Goal: Transaction & Acquisition: Purchase product/service

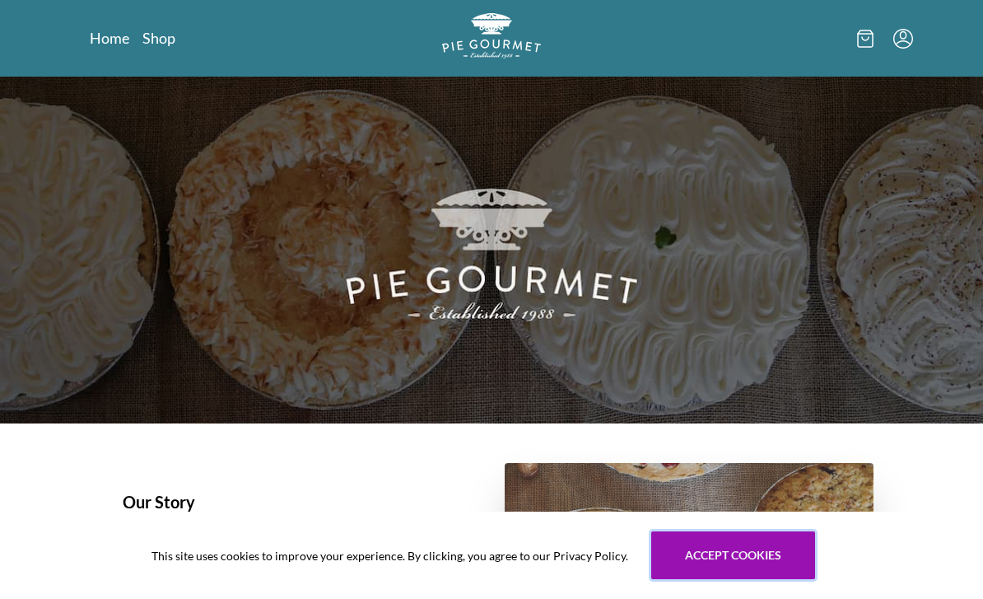
click at [760, 552] on button "Accept cookies" at bounding box center [733, 555] width 164 height 48
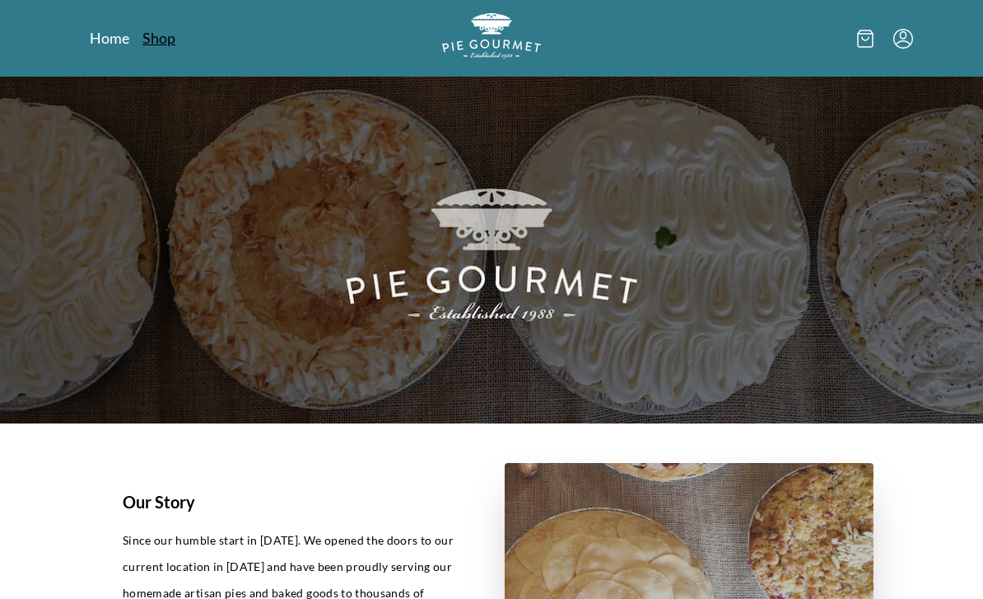
click at [164, 36] on link "Shop" at bounding box center [158, 38] width 33 height 20
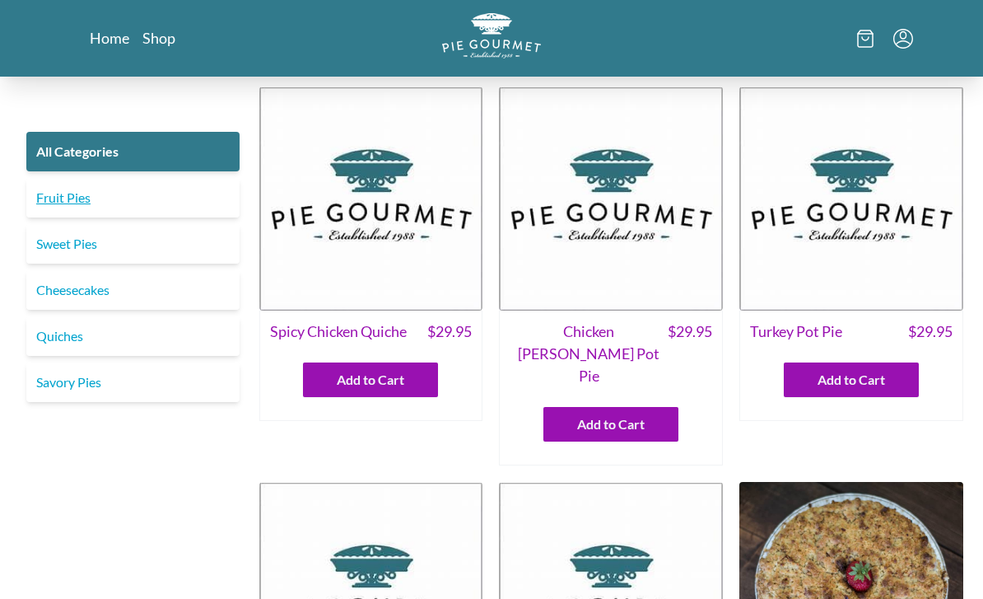
click at [165, 198] on link "Fruit Pies" at bounding box center [132, 198] width 213 height 40
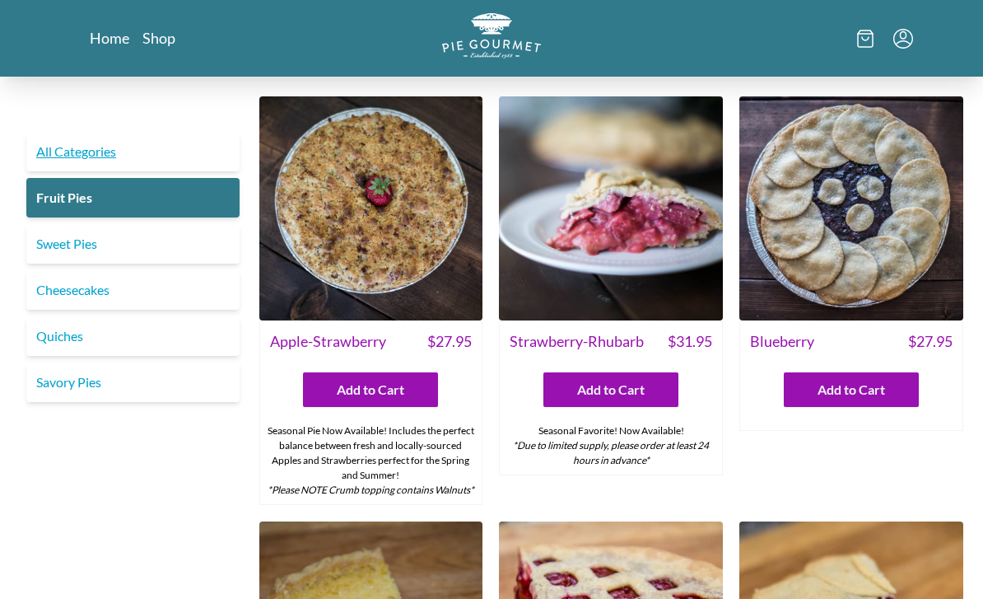
click at [190, 152] on link "All Categories" at bounding box center [132, 152] width 213 height 40
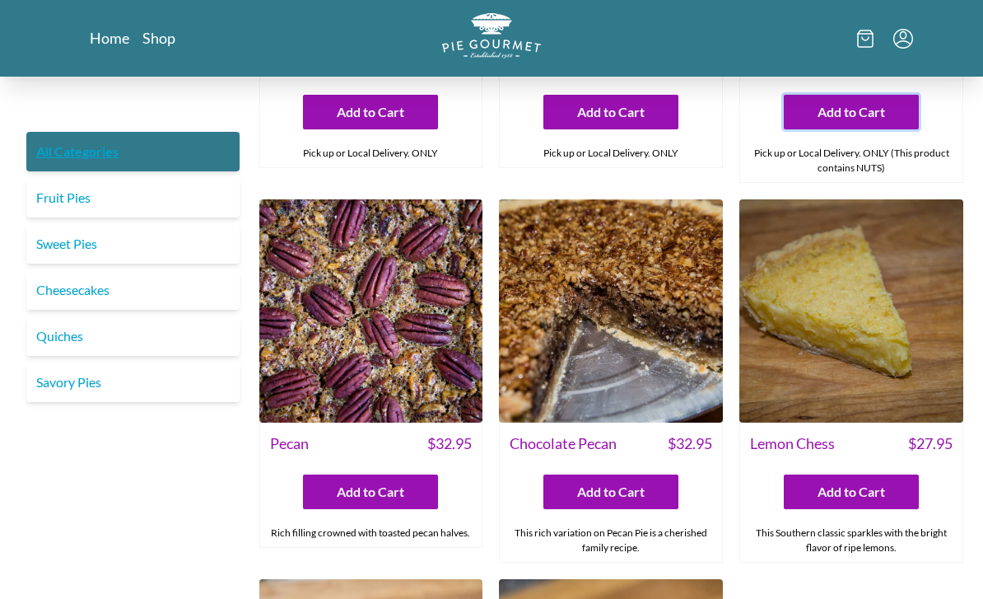
scroll to position [3624, 0]
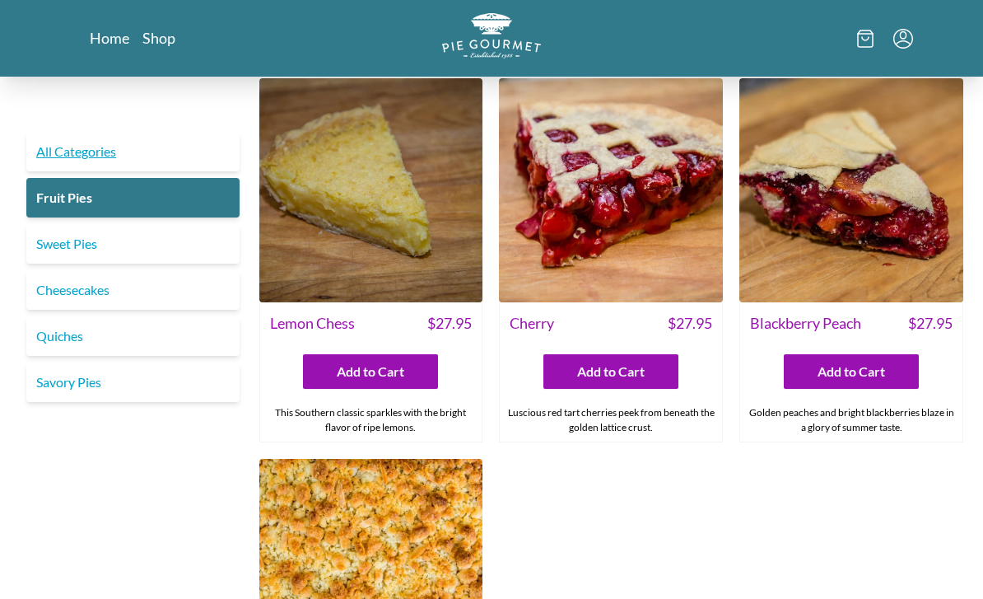
scroll to position [409, 0]
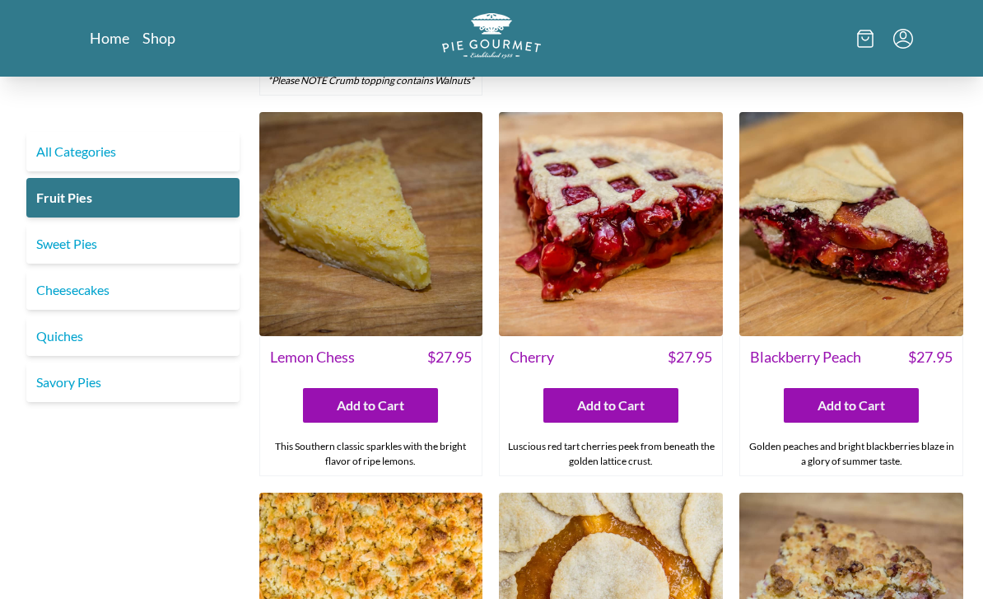
click at [918, 287] on img at bounding box center [852, 224] width 224 height 224
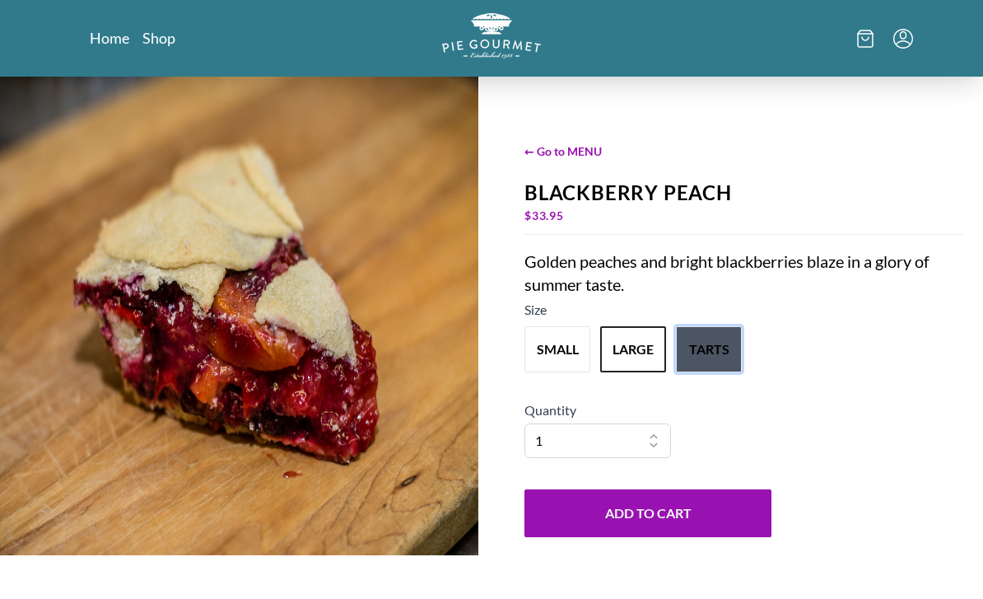
click at [723, 372] on button "tarts" at bounding box center [709, 349] width 66 height 46
click at [632, 372] on button "large" at bounding box center [633, 349] width 66 height 46
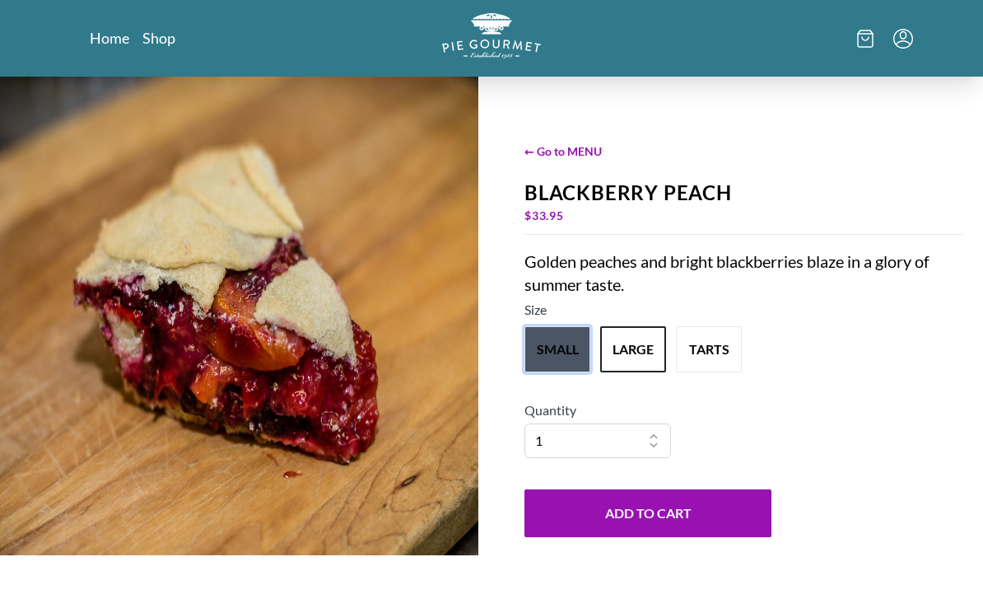
click at [561, 372] on button "small" at bounding box center [558, 349] width 66 height 46
click at [628, 372] on button "large" at bounding box center [633, 349] width 66 height 46
click at [710, 372] on button "tarts" at bounding box center [709, 349] width 66 height 46
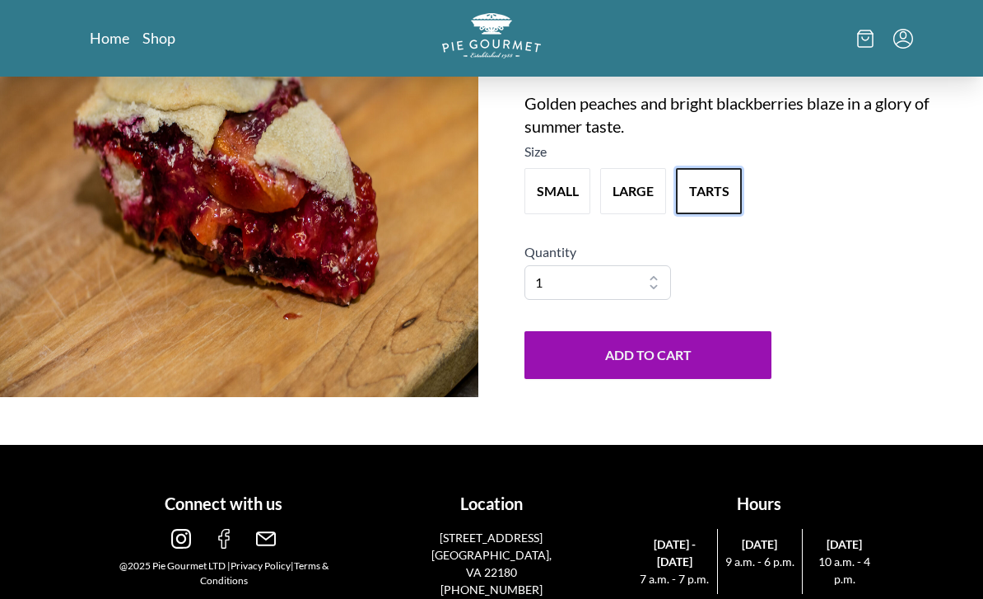
scroll to position [156, 0]
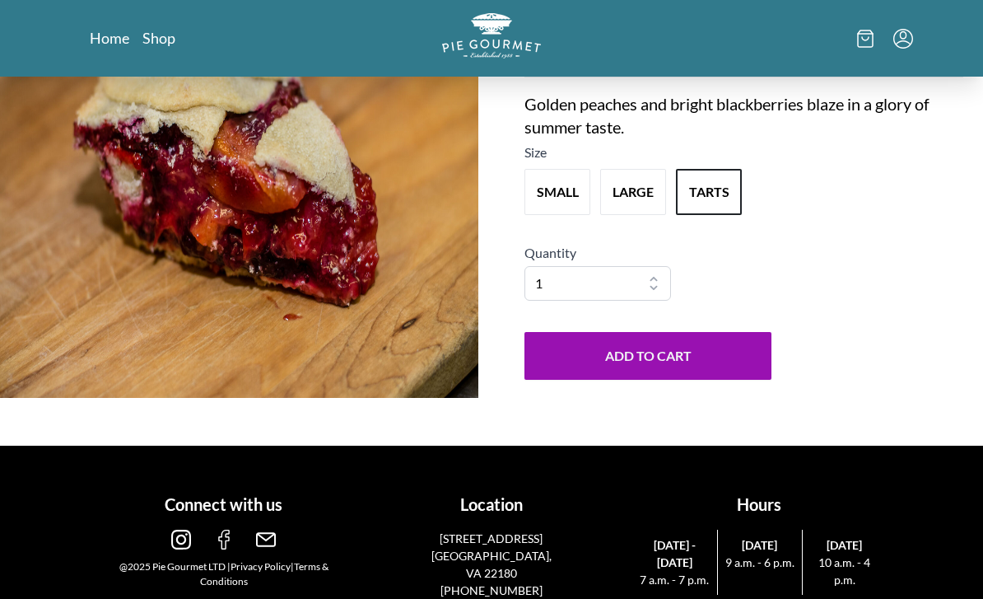
click at [179, 550] on img at bounding box center [181, 540] width 20 height 20
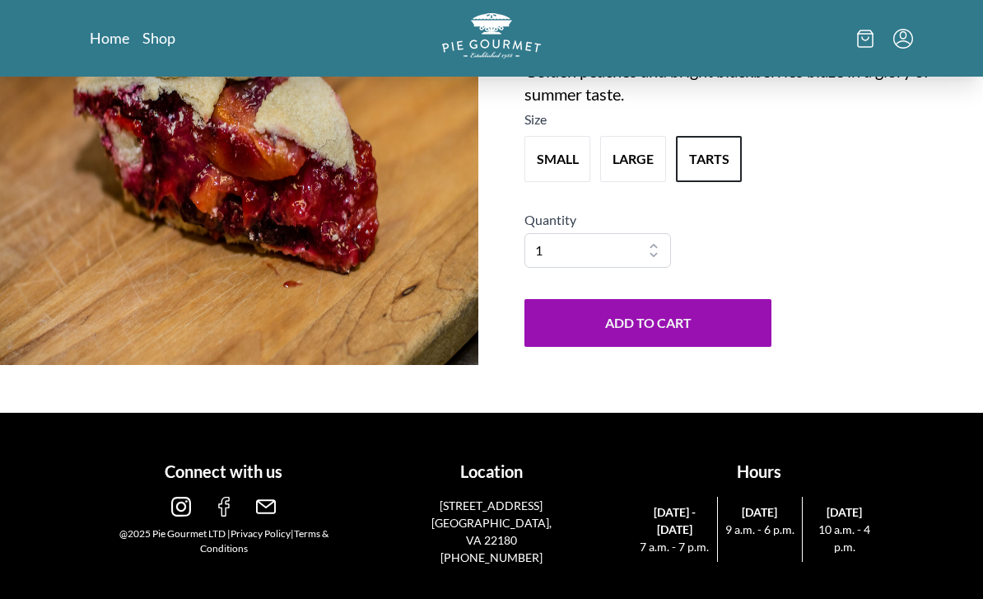
scroll to position [210, 0]
click at [559, 168] on button "small" at bounding box center [558, 159] width 66 height 46
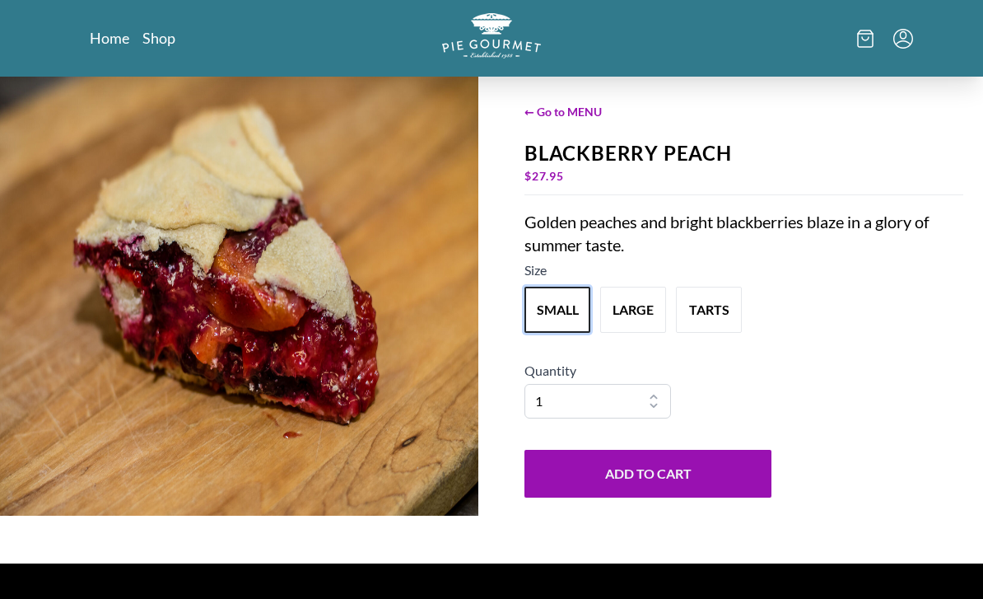
scroll to position [0, 0]
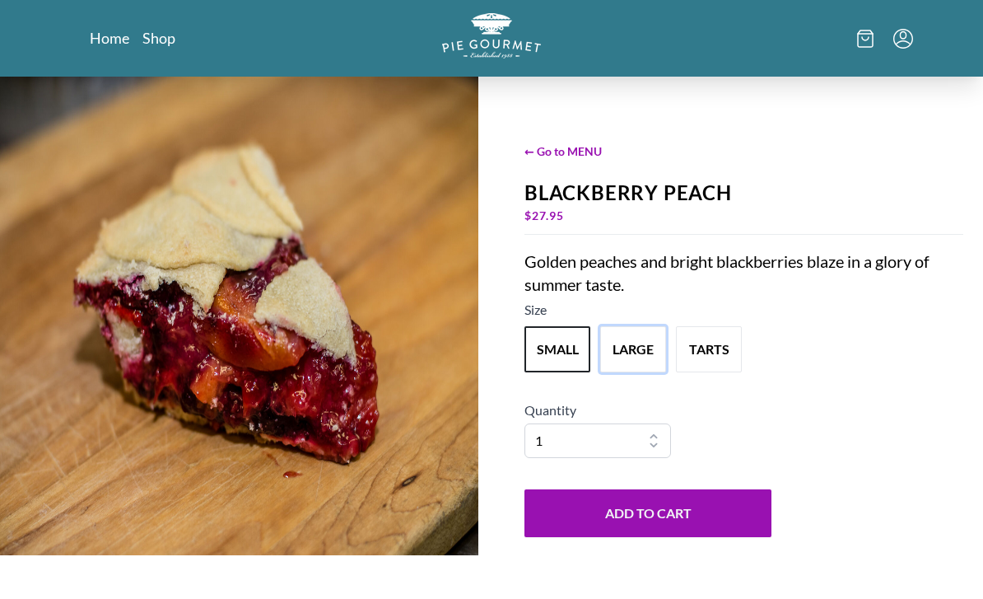
click at [618, 372] on button "large" at bounding box center [633, 349] width 66 height 46
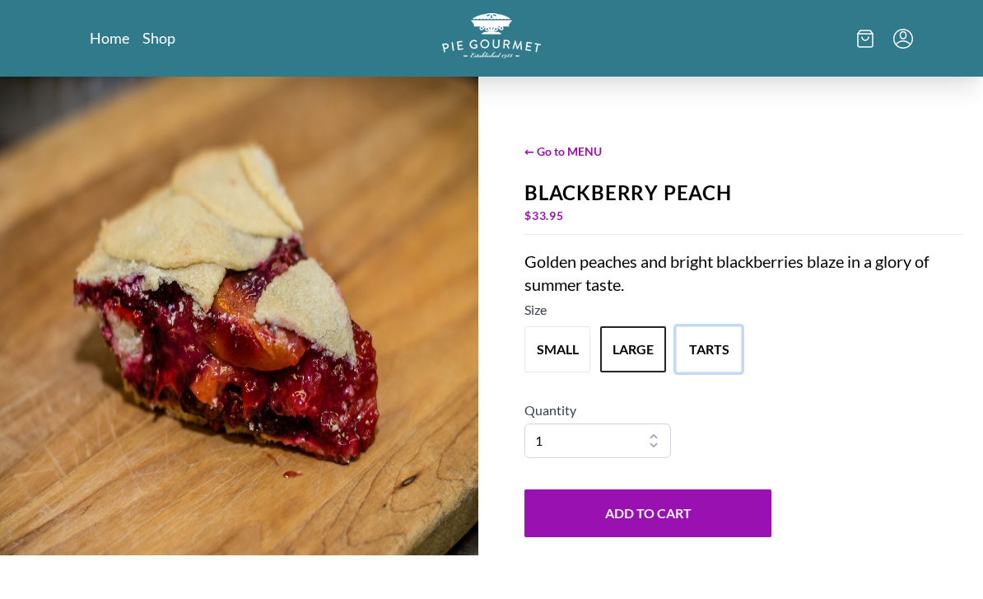
click at [707, 372] on button "tarts" at bounding box center [709, 349] width 66 height 46
click at [632, 376] on button "large" at bounding box center [633, 349] width 72 height 51
click at [104, 42] on link "Home" at bounding box center [110, 38] width 40 height 20
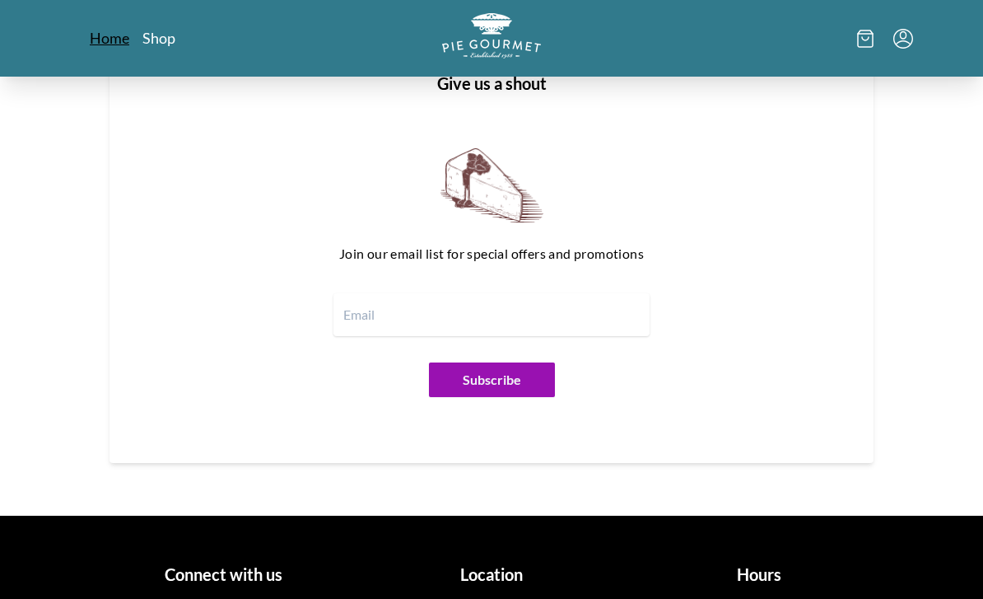
scroll to position [1891, 0]
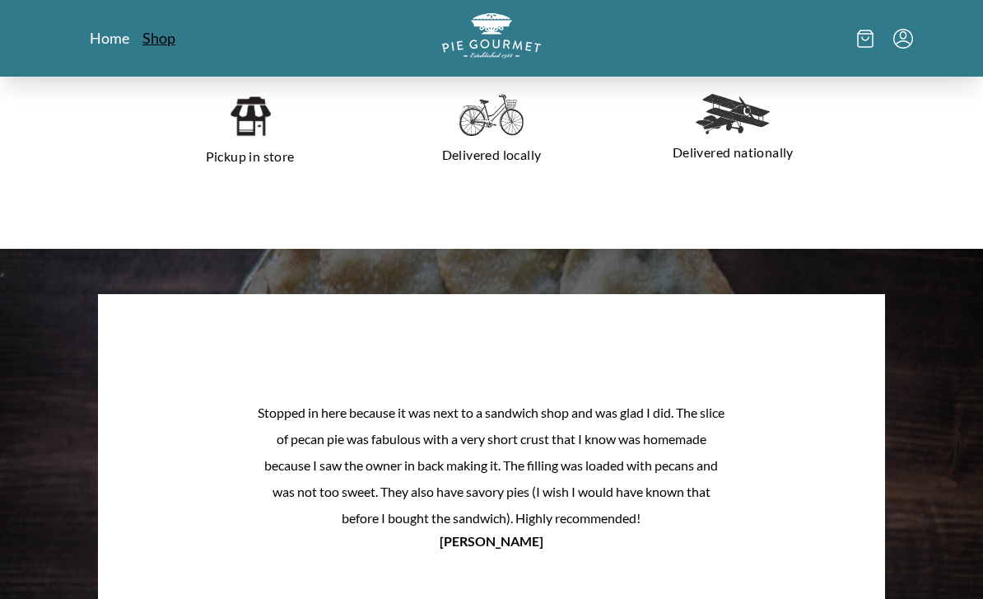
click at [161, 40] on link "Shop" at bounding box center [158, 38] width 33 height 20
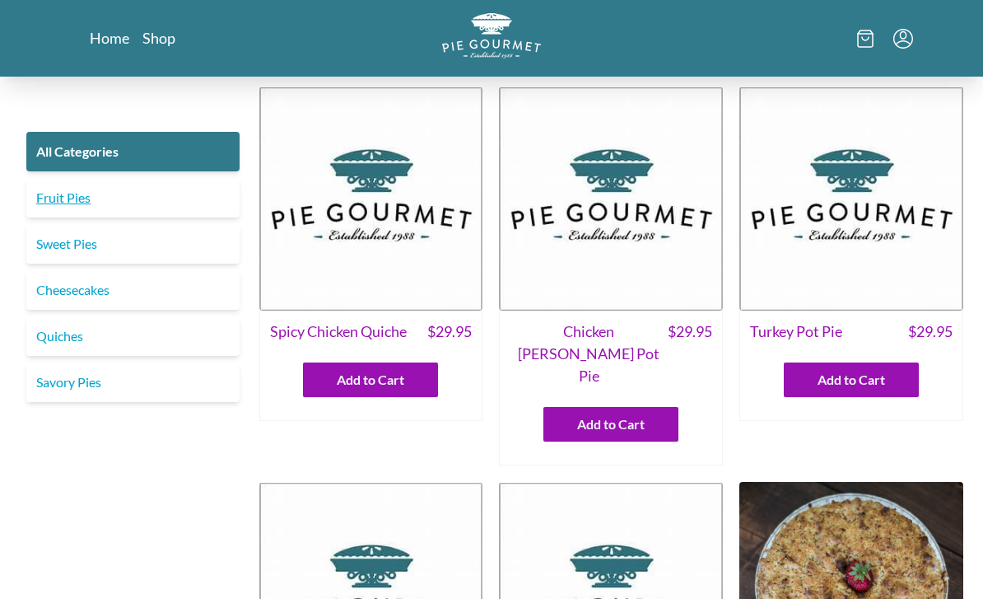
click at [184, 199] on link "Fruit Pies" at bounding box center [132, 198] width 213 height 40
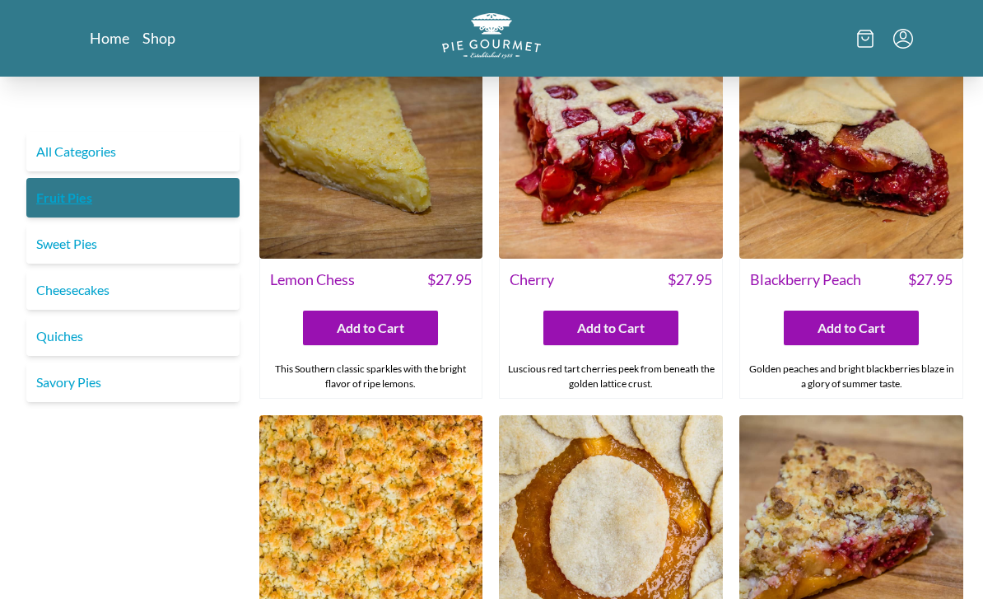
scroll to position [485, 0]
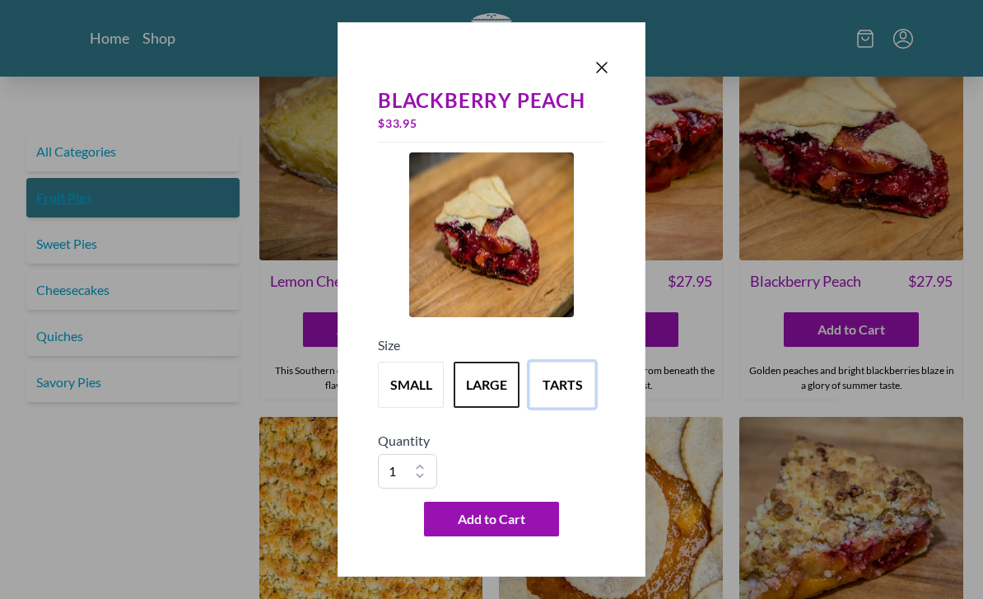
click at [552, 399] on button "tarts" at bounding box center [563, 385] width 66 height 46
click at [600, 73] on icon "Close panel" at bounding box center [602, 68] width 20 height 20
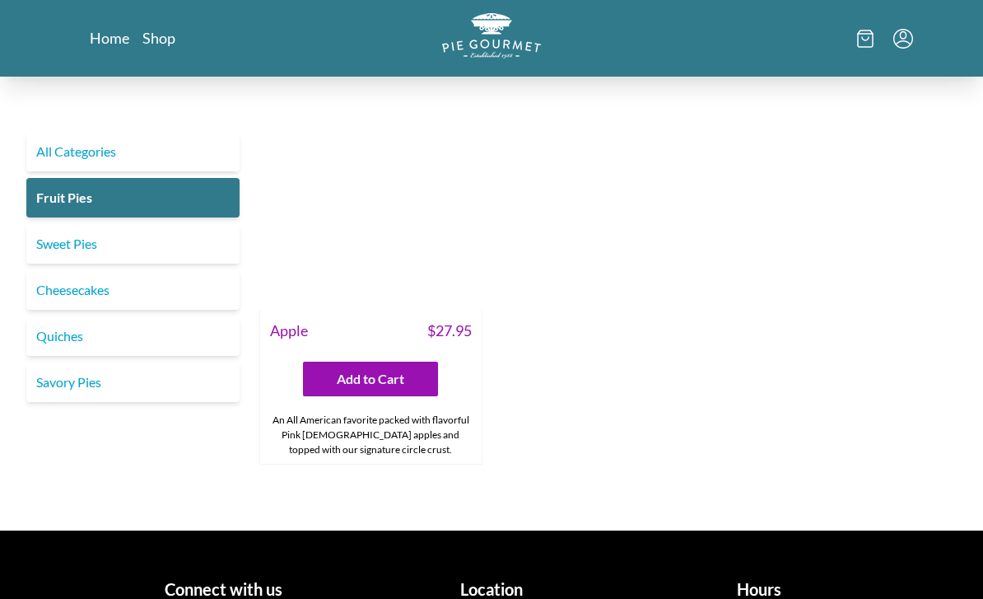
scroll to position [1711, 0]
